Goal: Task Accomplishment & Management: Complete application form

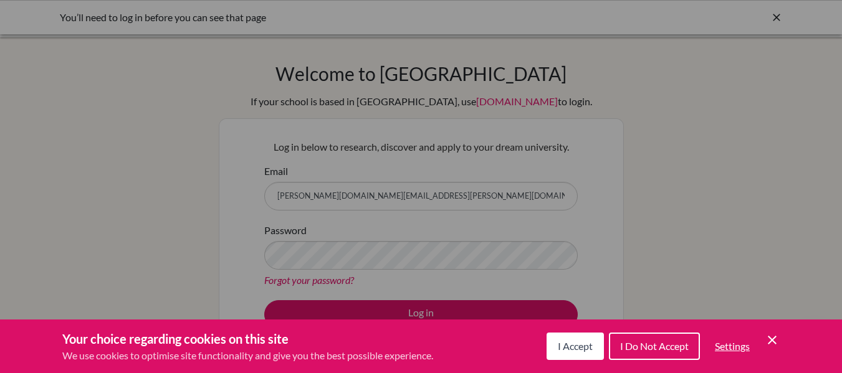
click at [394, 207] on div "Cookie Preferences" at bounding box center [421, 186] width 842 height 373
click at [576, 347] on span "I Accept" at bounding box center [575, 346] width 35 height 12
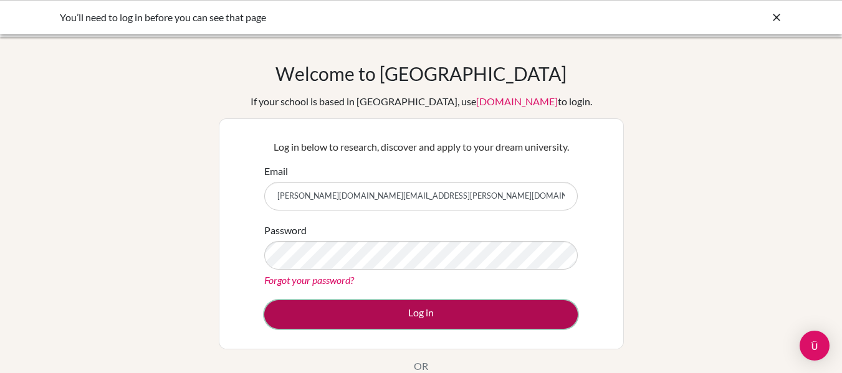
click at [420, 313] on button "Log in" at bounding box center [421, 314] width 314 height 29
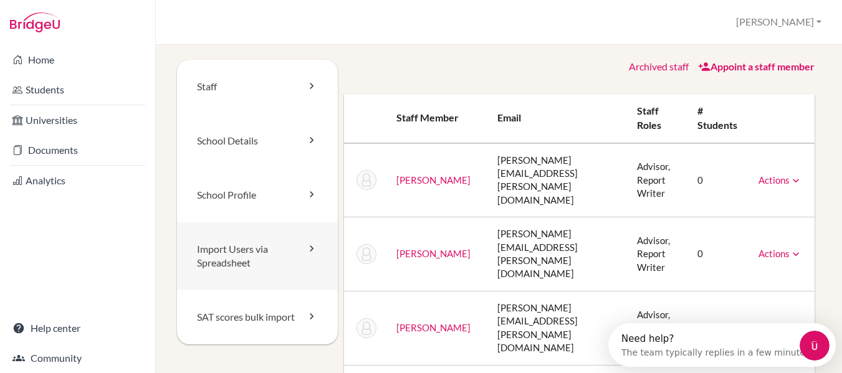
click at [295, 253] on link "Import Users via Spreadsheet" at bounding box center [257, 257] width 161 height 69
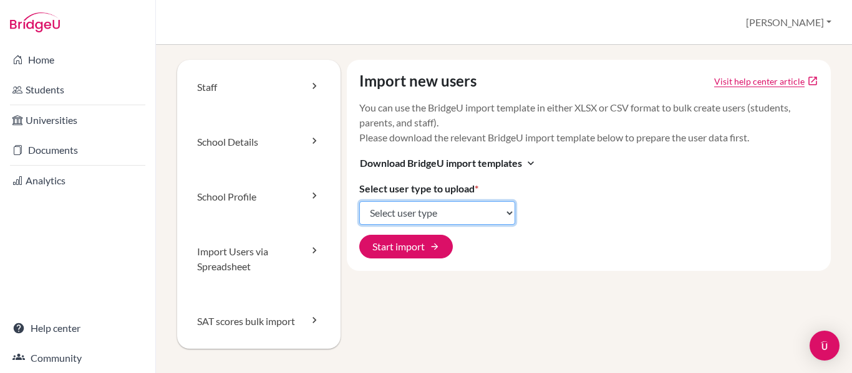
click at [497, 214] on select "Select user type Students Students and parents Parents Advisors Report writers" at bounding box center [437, 213] width 156 height 24
select select "students"
click at [359, 201] on select "Select user type Students Students and parents Parents Advisors Report writers" at bounding box center [437, 213] width 156 height 24
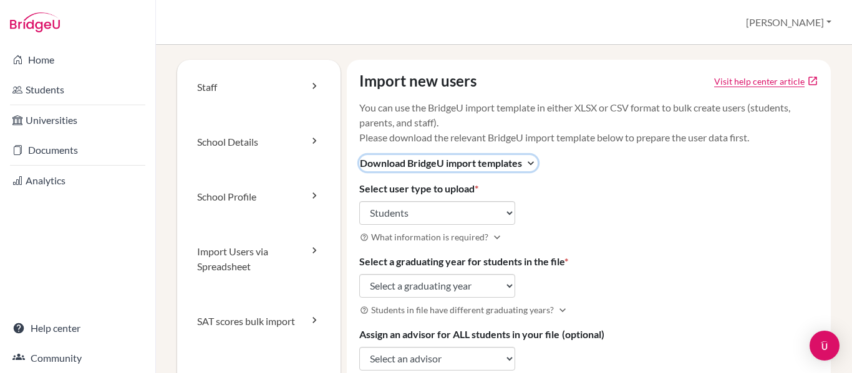
click at [488, 164] on span "Download BridgeU import templates" at bounding box center [441, 163] width 162 height 15
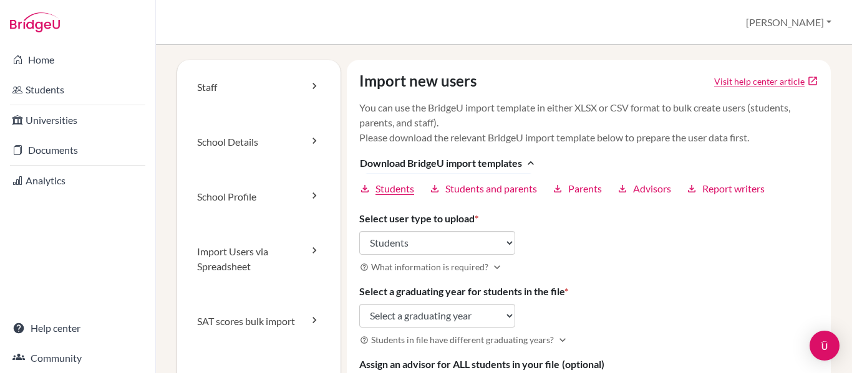
click at [401, 190] on span "Students" at bounding box center [394, 188] width 39 height 15
click at [620, 255] on div "Import new users Visit help center article open_in_new You can use the BridgeU …" at bounding box center [589, 263] width 484 height 406
click at [582, 247] on div "Import new users Visit help center article open_in_new You can use the BridgeU …" at bounding box center [589, 263] width 484 height 406
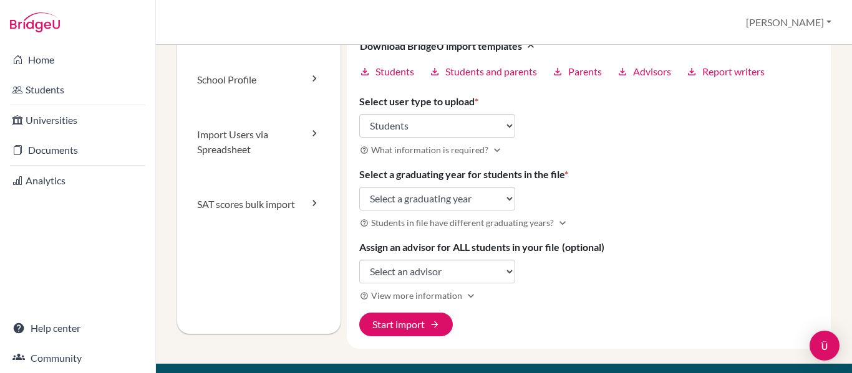
scroll to position [125, 0]
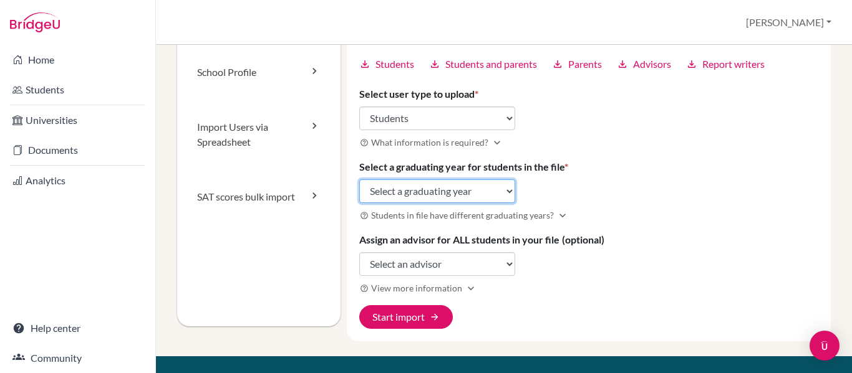
click at [471, 190] on select "Select a graduating year 2024 2025 2026 2027 2028 2029" at bounding box center [437, 192] width 156 height 24
select select "2029"
click at [359, 180] on select "Select a graduating year 2024 2025 2026 2027 2028 2029" at bounding box center [437, 192] width 156 height 24
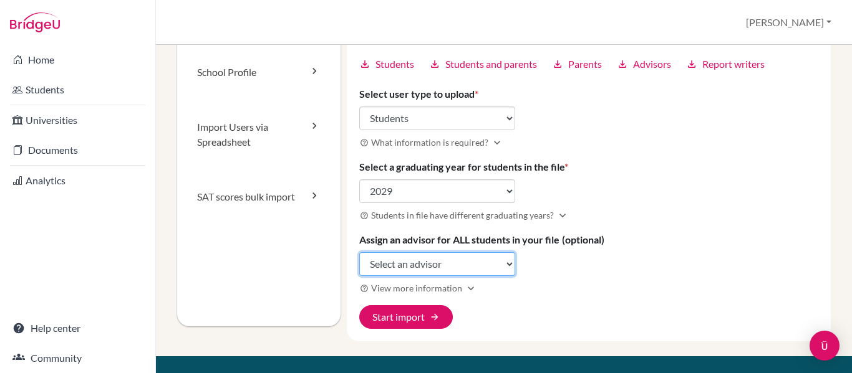
click at [443, 265] on select "Select an advisor Stefanie Ammirata Alisa Cooper Gregory Haywood Anchaya Kanjan…" at bounding box center [437, 264] width 156 height 24
select select "315344"
click at [359, 252] on select "Select an advisor Stefanie Ammirata Alisa Cooper Gregory Haywood Anchaya Kanjan…" at bounding box center [437, 264] width 156 height 24
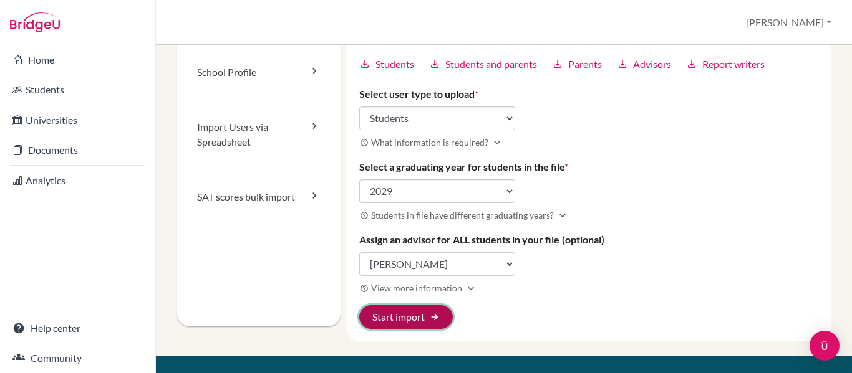
click at [411, 315] on button "Start import arrow_forward" at bounding box center [406, 317] width 94 height 24
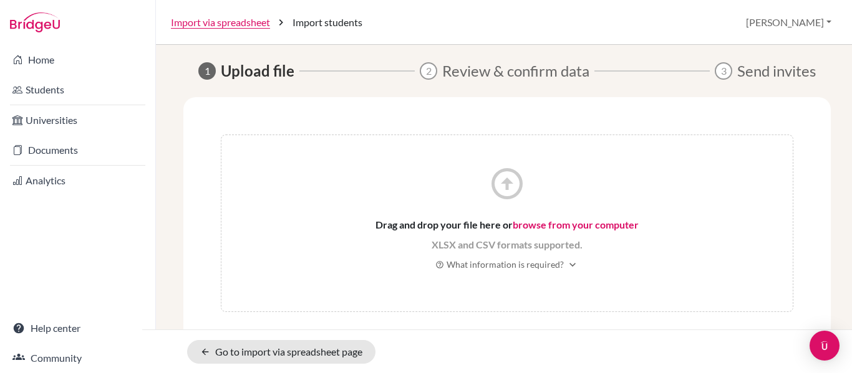
click at [526, 224] on link "browse from your computer" at bounding box center [575, 225] width 126 height 12
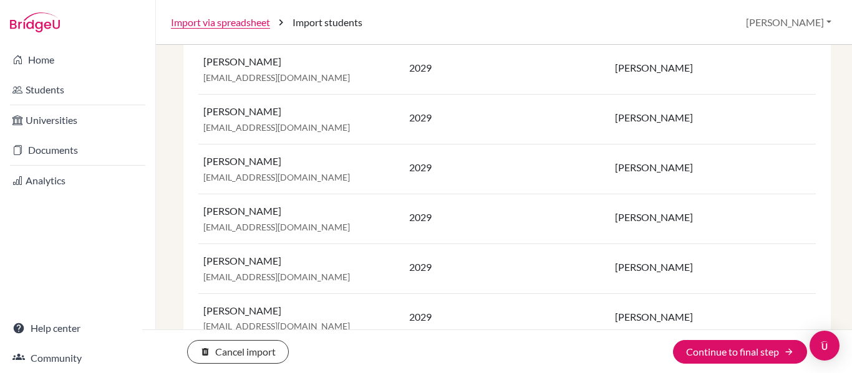
scroll to position [703, 0]
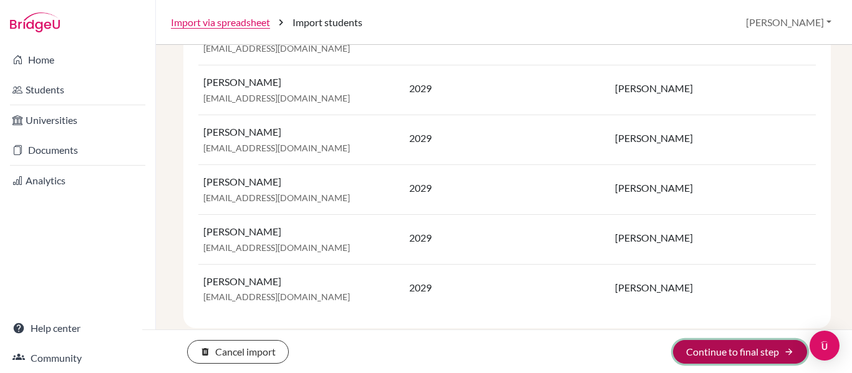
click at [724, 348] on button "Continue to final step arrow_forward" at bounding box center [740, 352] width 134 height 24
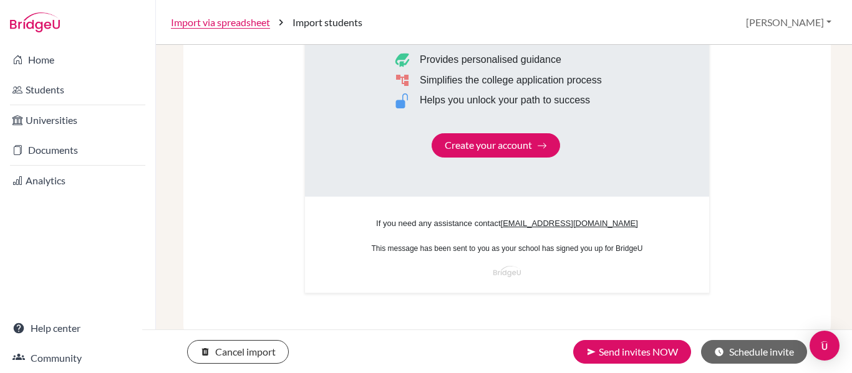
scroll to position [856, 0]
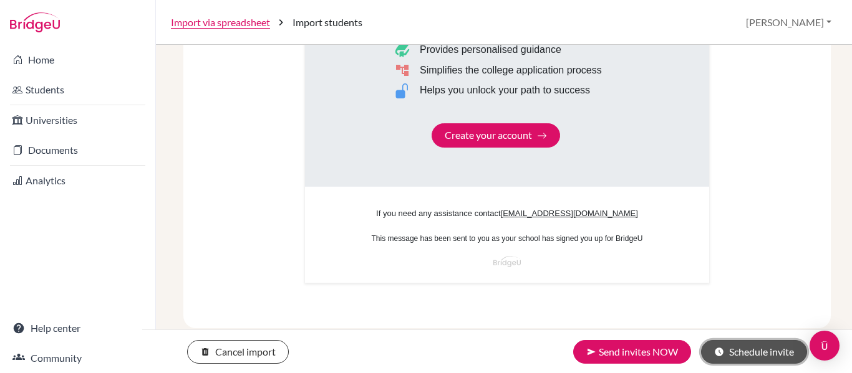
click at [751, 356] on button "schedule Schedule invite" at bounding box center [754, 352] width 106 height 24
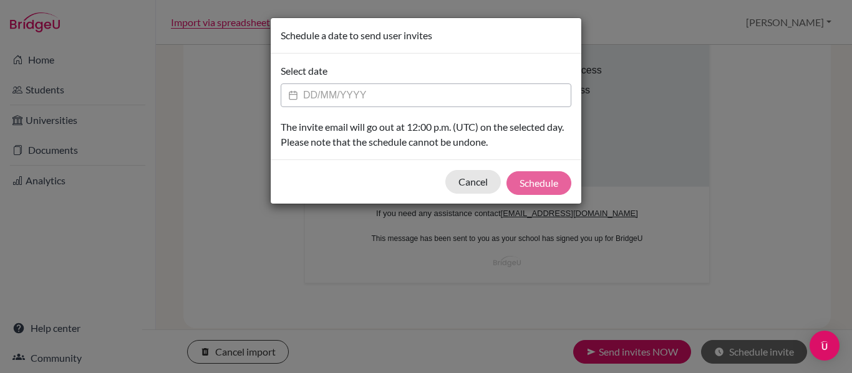
click at [377, 97] on input "Datepicker input" at bounding box center [426, 96] width 291 height 24
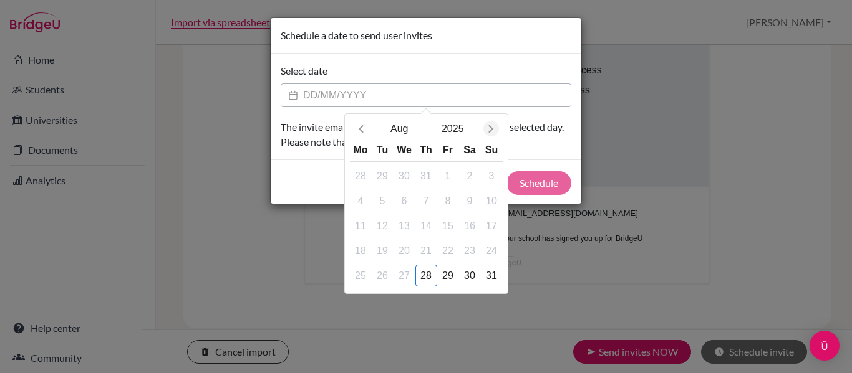
click at [492, 126] on icon "Next month" at bounding box center [490, 129] width 12 height 12
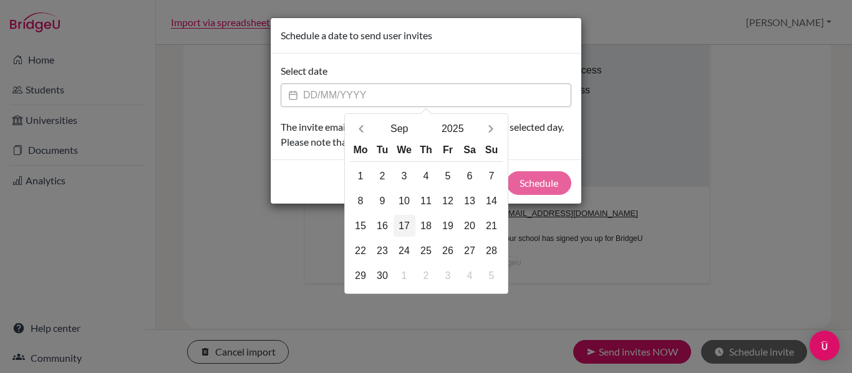
click at [407, 225] on div "17" at bounding box center [404, 226] width 22 height 22
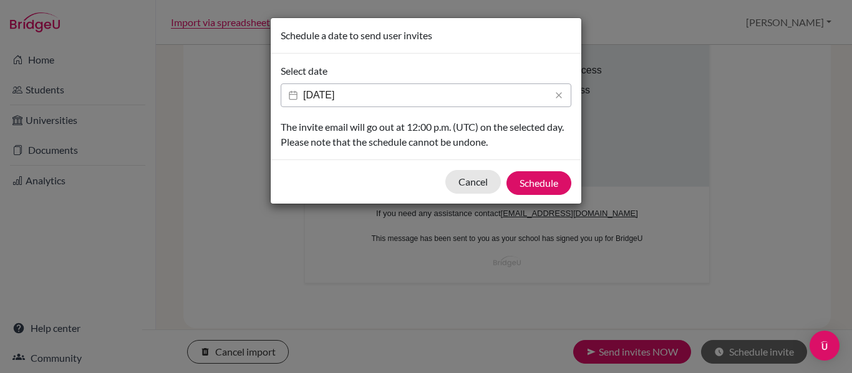
click at [357, 96] on input "[DATE]" at bounding box center [426, 96] width 291 height 24
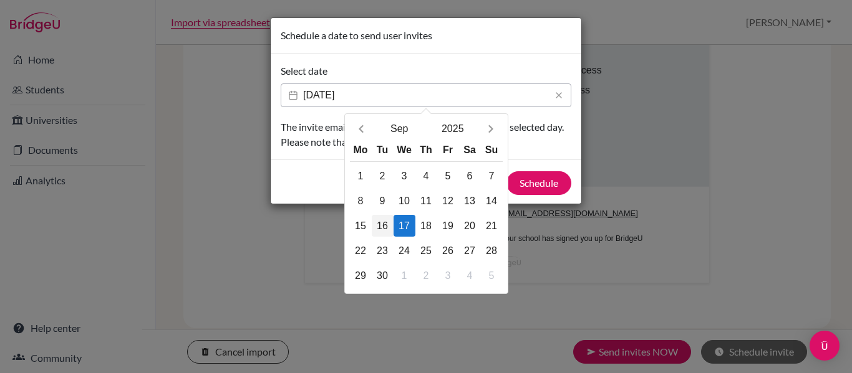
click at [378, 225] on div "16" at bounding box center [383, 226] width 22 height 22
type input "[DATE]"
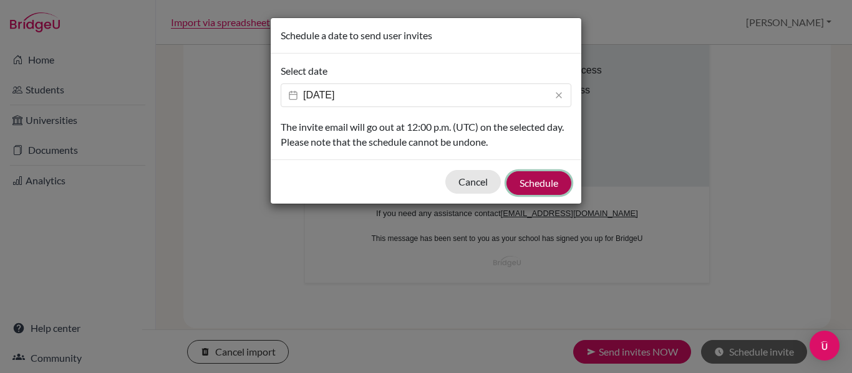
click at [532, 180] on button "Schedule" at bounding box center [538, 183] width 65 height 24
